Goal: Transaction & Acquisition: Purchase product/service

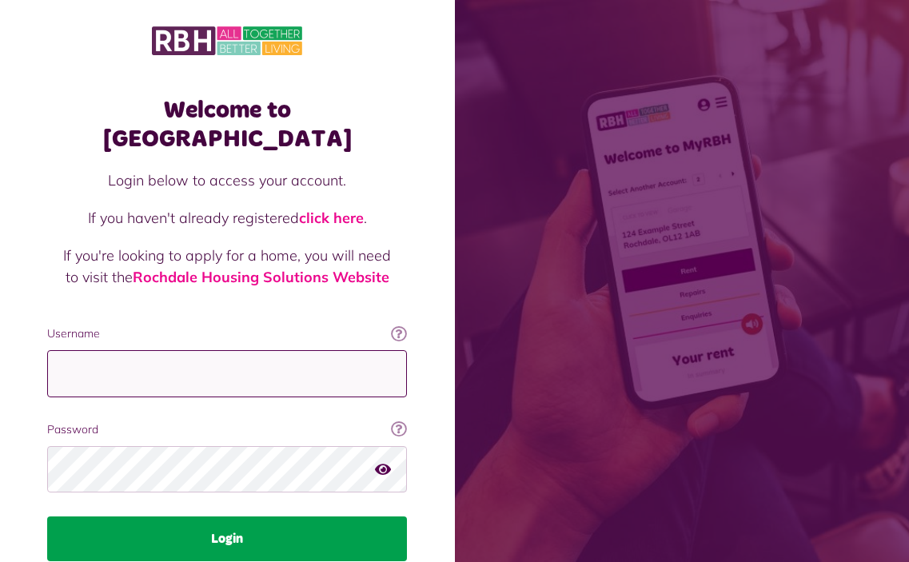
type input "**********"
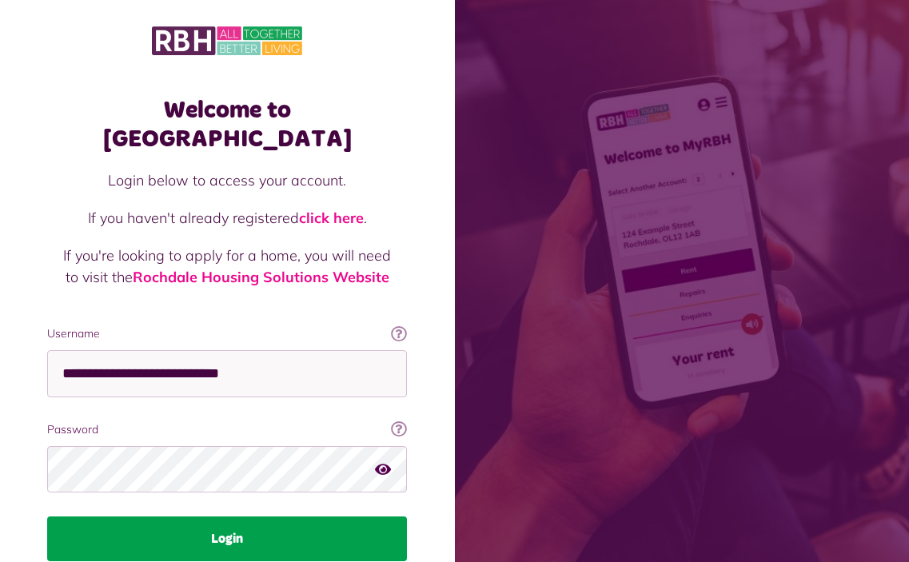
click at [253, 517] on button "Login" at bounding box center [227, 539] width 360 height 45
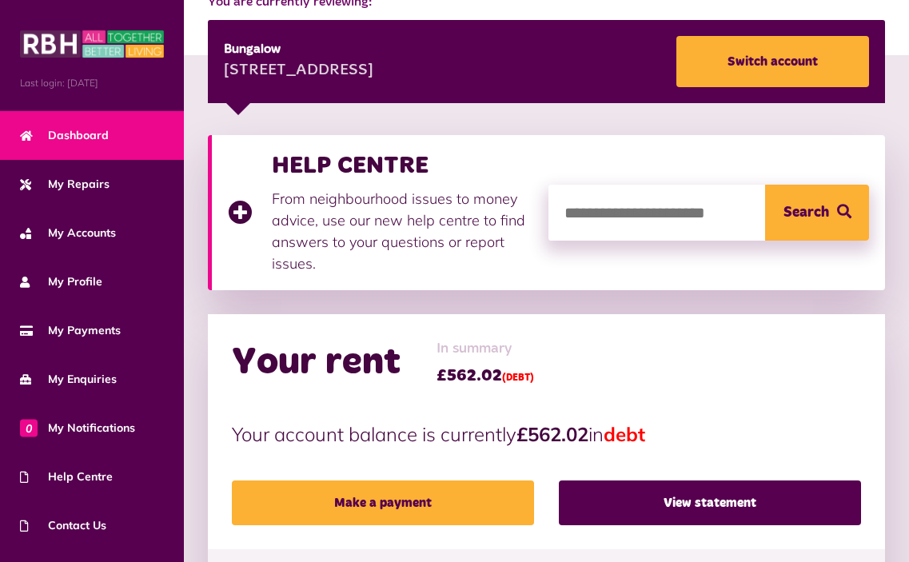
scroll to position [320, 0]
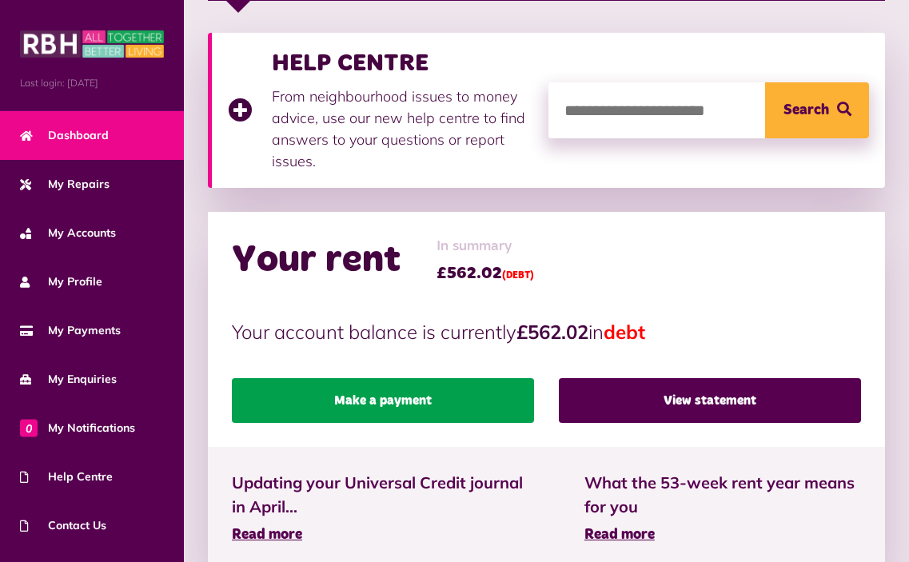
click at [438, 397] on link "Make a payment" at bounding box center [383, 400] width 302 height 45
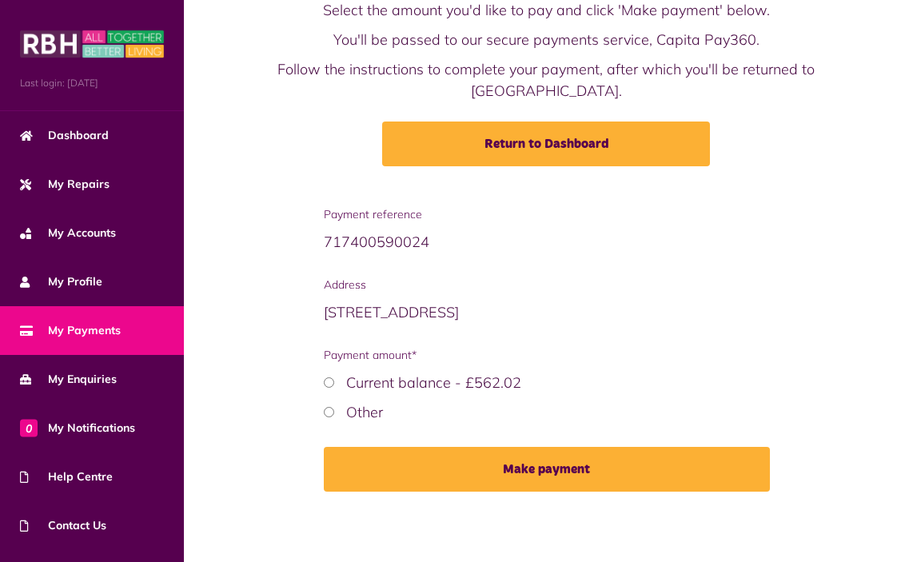
scroll to position [101, 0]
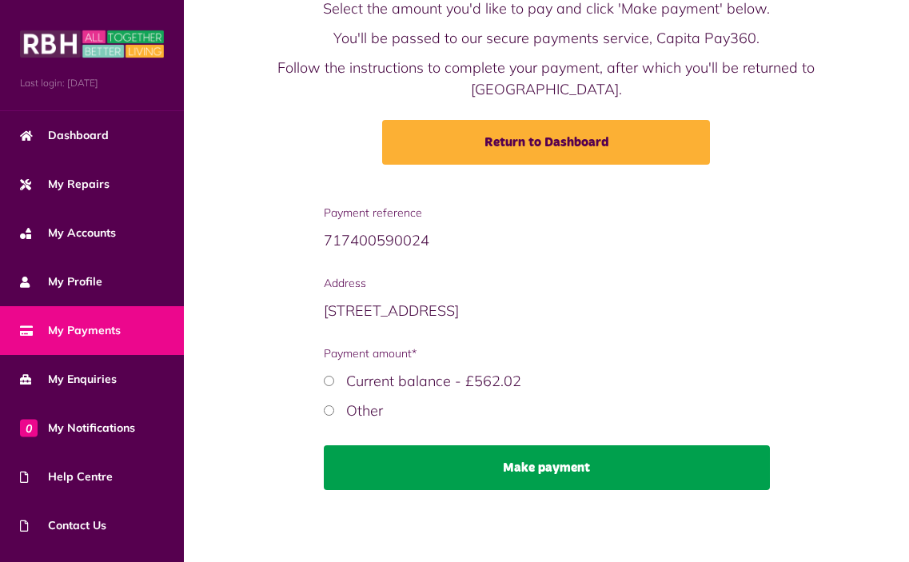
click at [611, 467] on button "Make payment" at bounding box center [547, 467] width 446 height 45
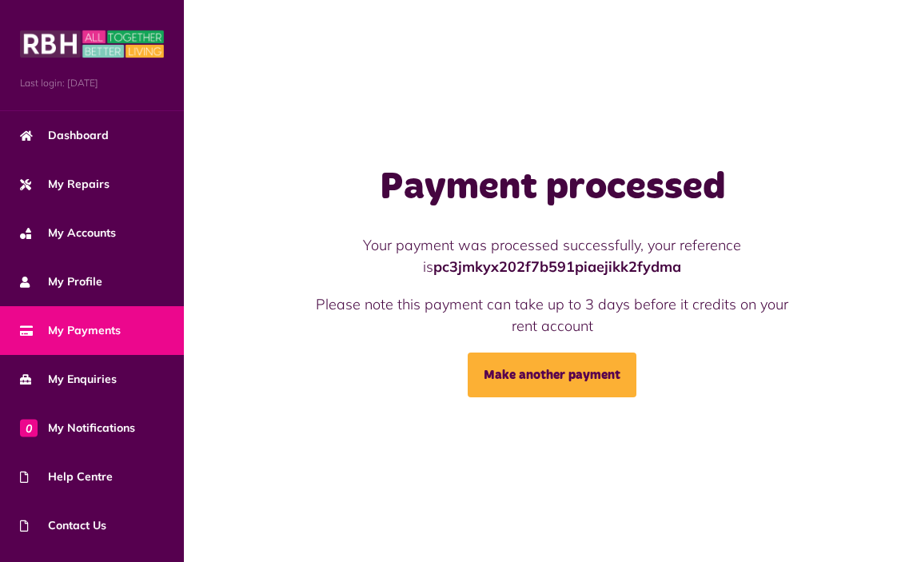
scroll to position [85, 0]
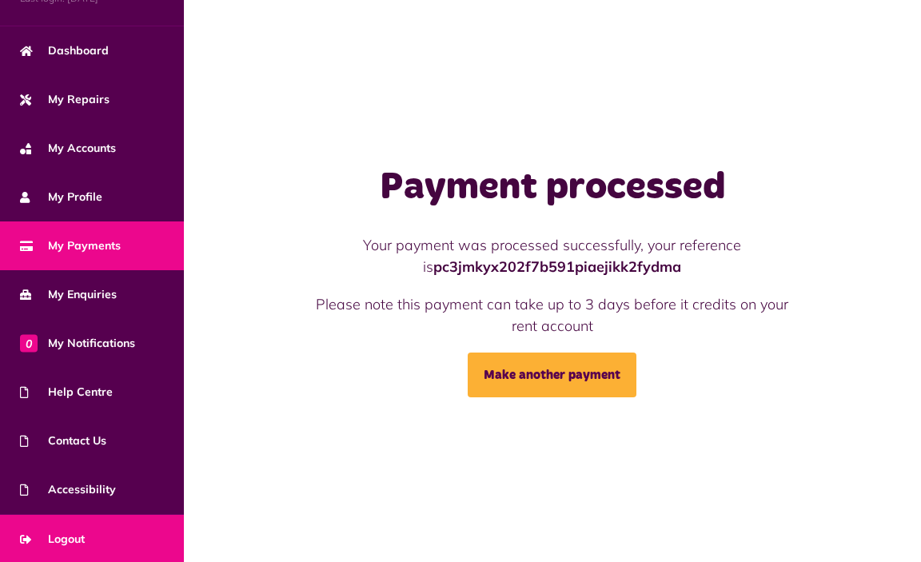
click at [106, 544] on link "Logout" at bounding box center [92, 539] width 184 height 49
